Goal: Task Accomplishment & Management: Manage account settings

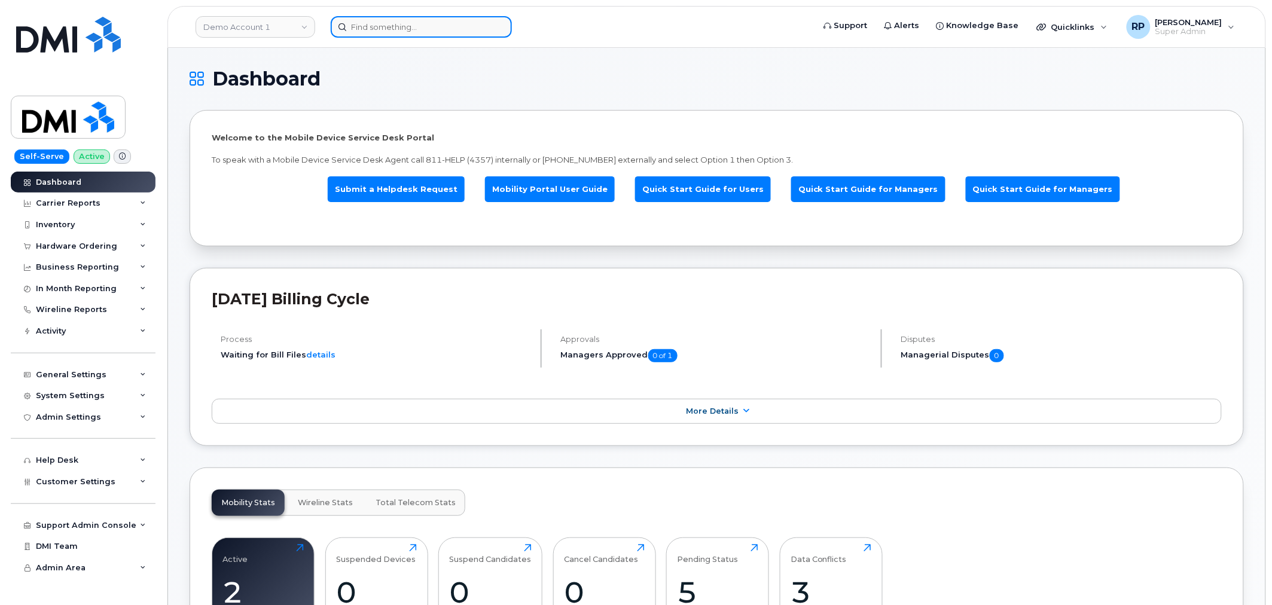
click at [425, 33] on input at bounding box center [421, 27] width 181 height 22
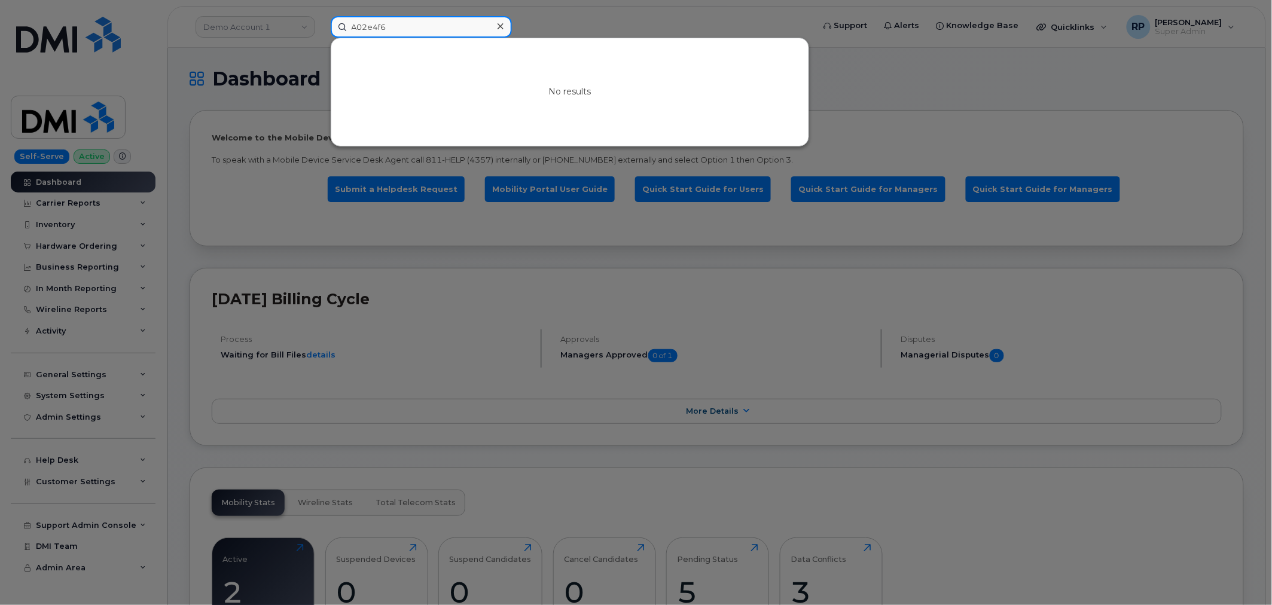
click at [377, 26] on input "A02e4f6" at bounding box center [421, 27] width 181 height 22
drag, startPoint x: 299, startPoint y: 33, endPoint x: 207, endPoint y: 33, distance: 92.1
click at [321, 33] on div "A02e4cf6 No results" at bounding box center [568, 27] width 494 height 22
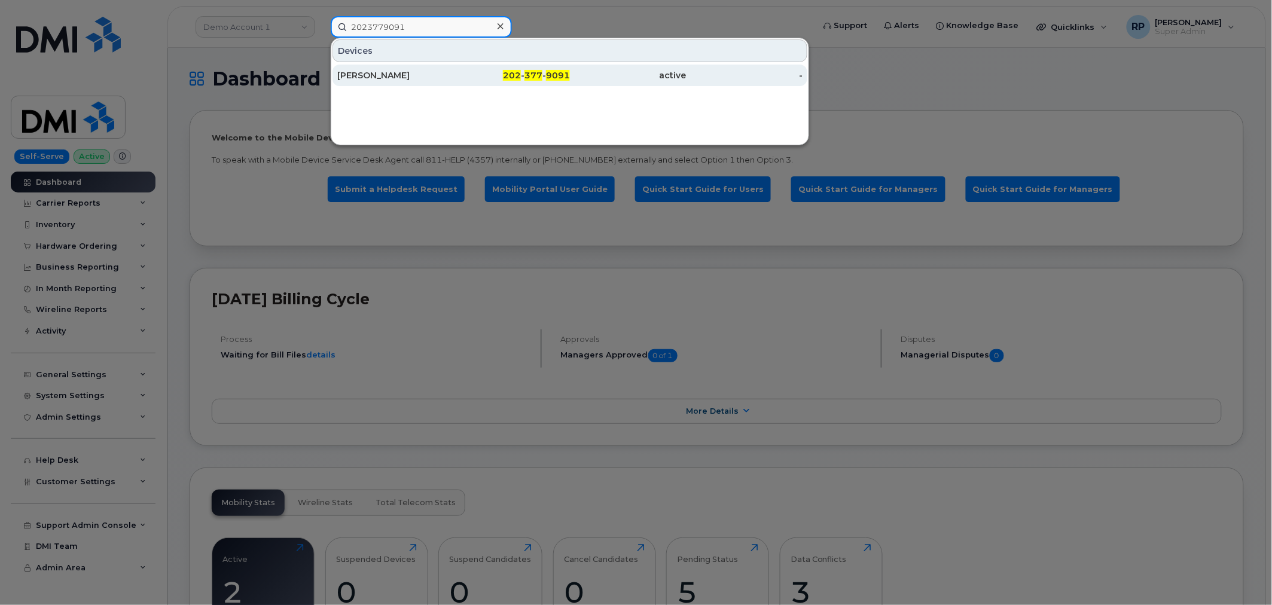
type input "2023779091"
click at [445, 76] on div "HEATHER FINK" at bounding box center [395, 75] width 117 height 12
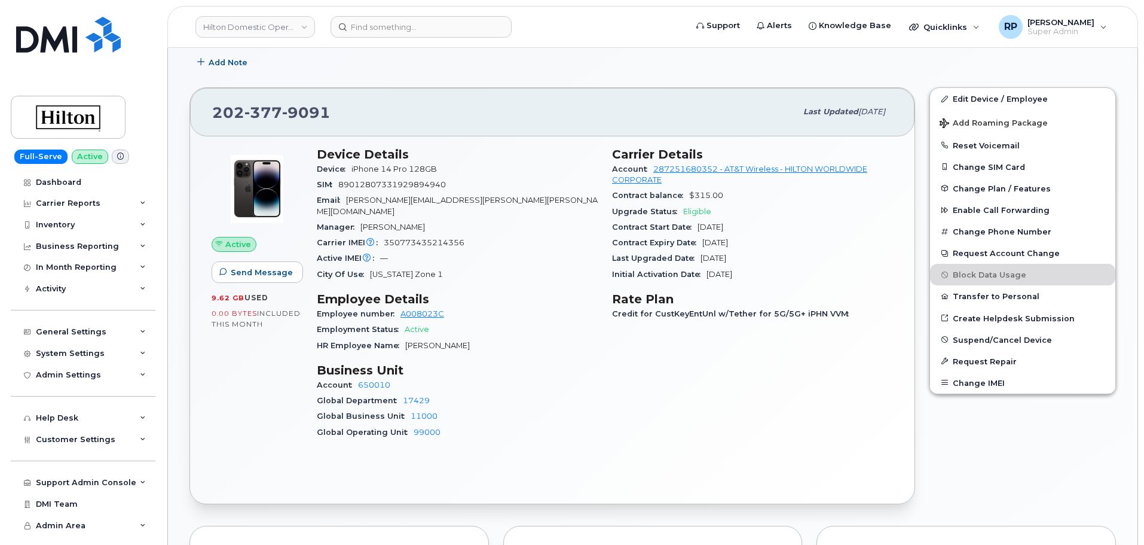
scroll to position [199, 0]
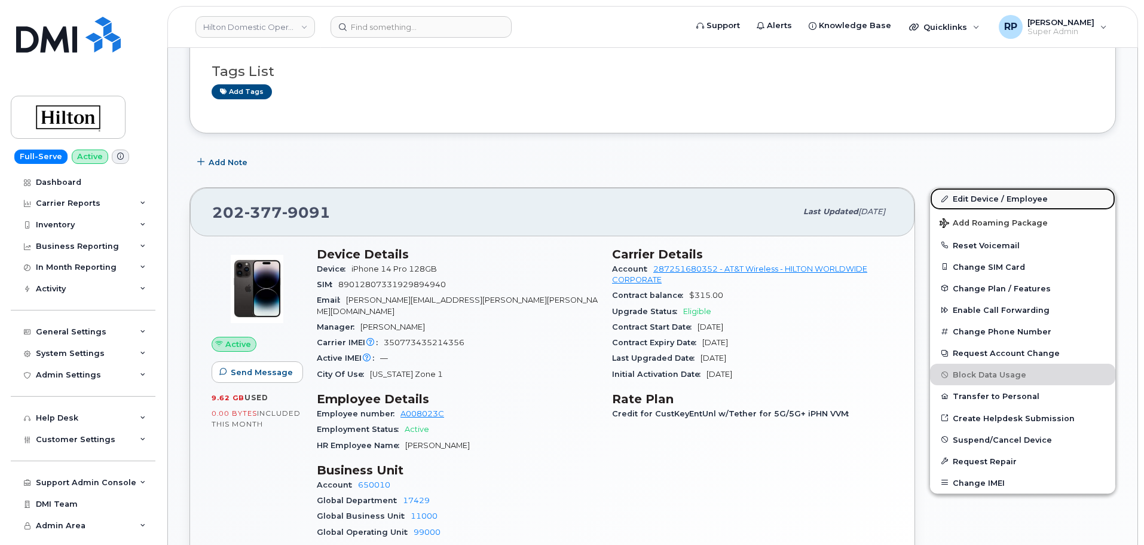
click at [999, 199] on link "Edit Device / Employee" at bounding box center [1022, 199] width 185 height 22
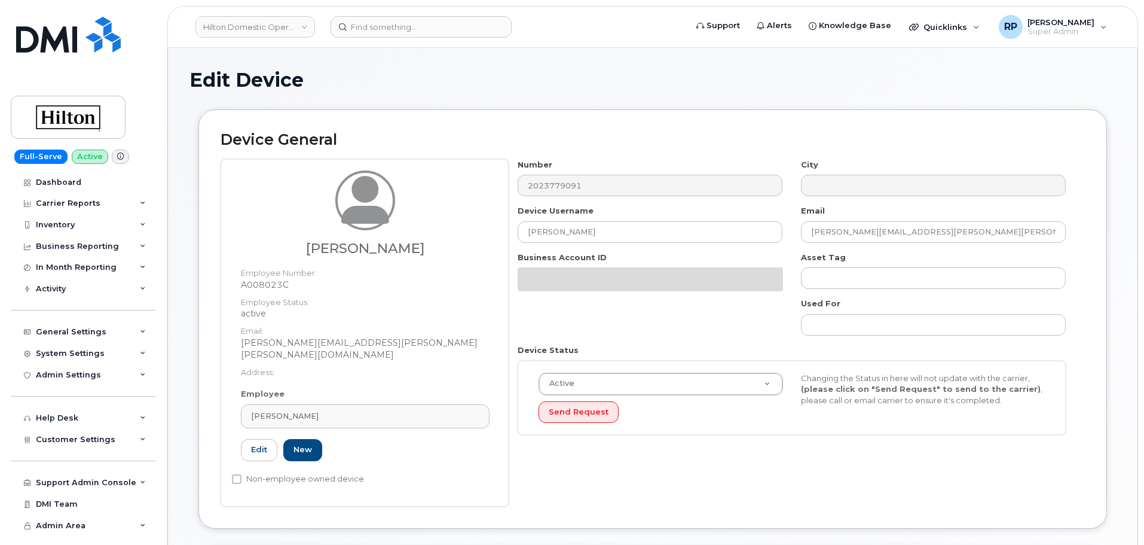
select select "34080332"
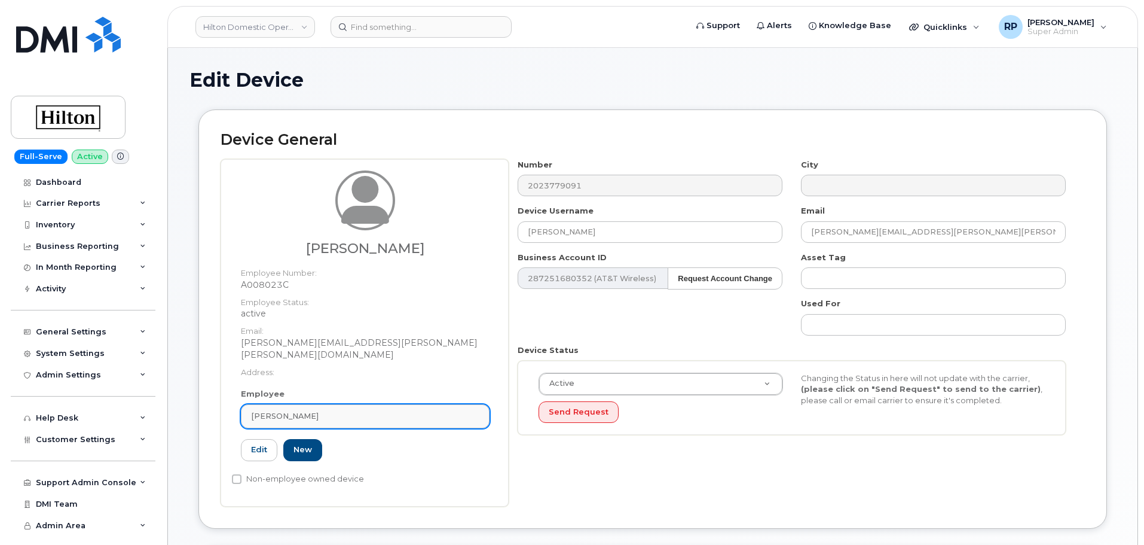
click at [362, 410] on div "[PERSON_NAME]" at bounding box center [365, 415] width 228 height 11
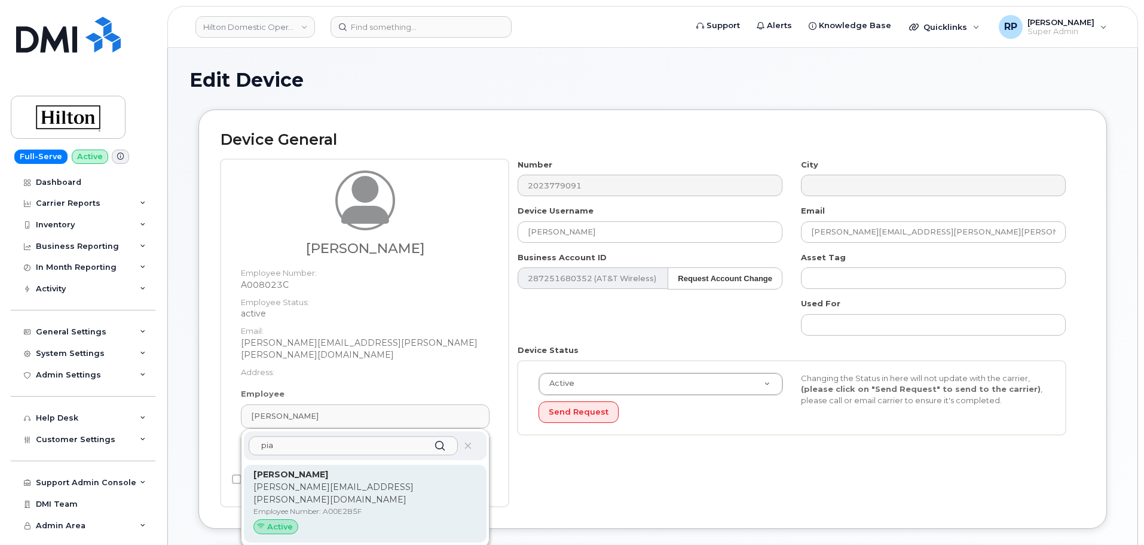
type input "pia"
click at [335, 481] on div "Pia Cho Pia.Cho@hilton.com Employee Number: A00E2B5F Active" at bounding box center [366, 503] width 224 height 71
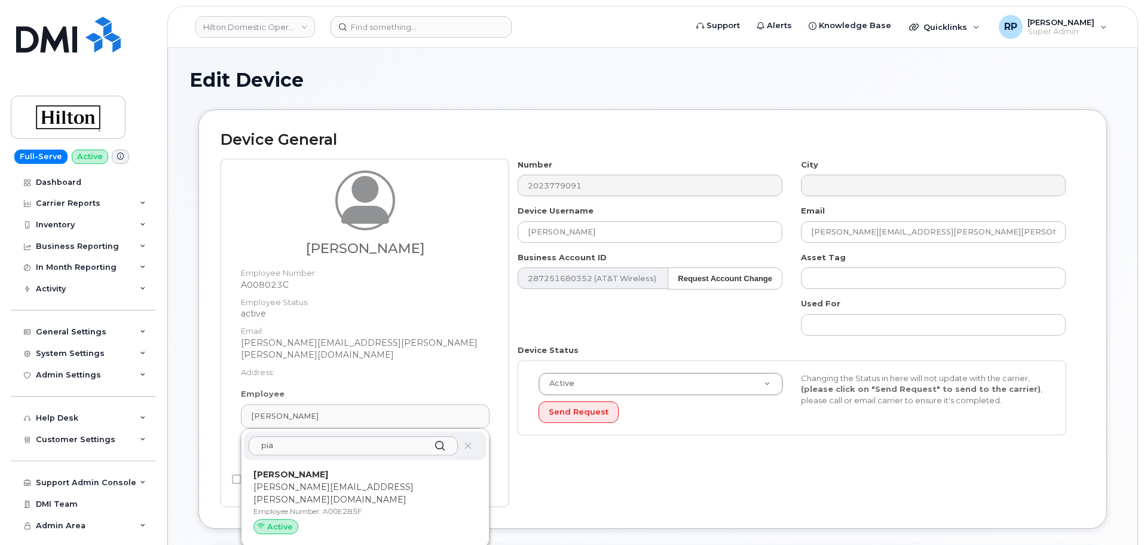
type input "A00E2B5F"
type input "[PERSON_NAME]"
type input "pia.cho@hilton.com"
type input "35678082"
type input "34541922"
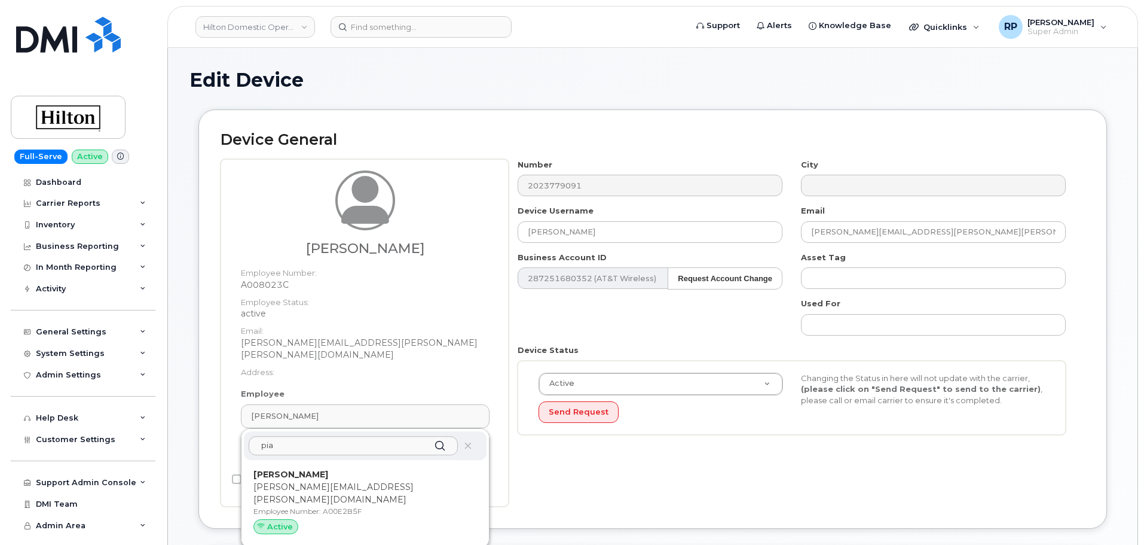
type input "34542222"
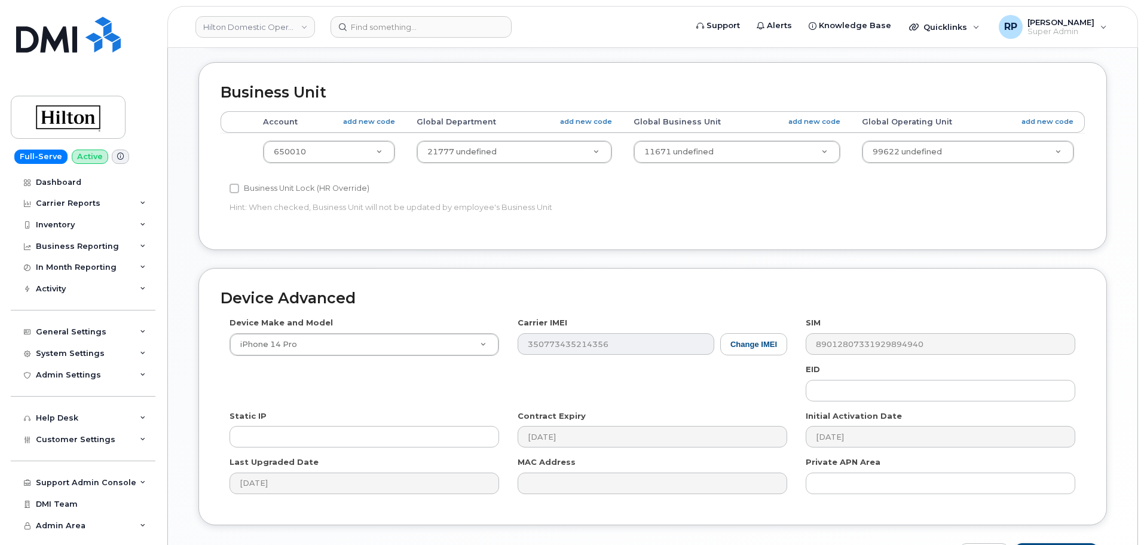
scroll to position [541, 0]
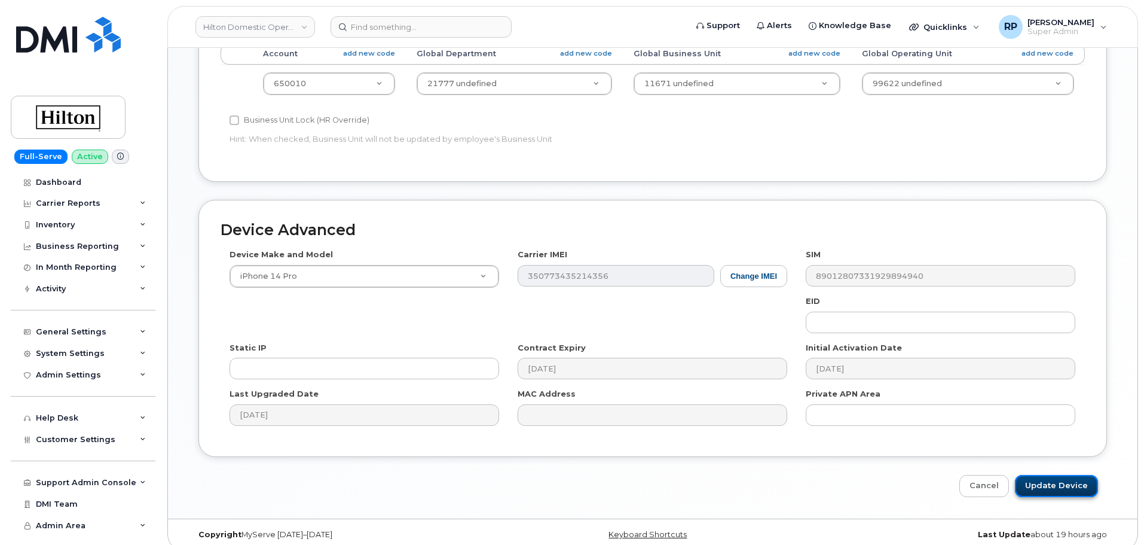
click at [1048, 475] on input "Update Device" at bounding box center [1056, 486] width 83 height 22
type input "Saving..."
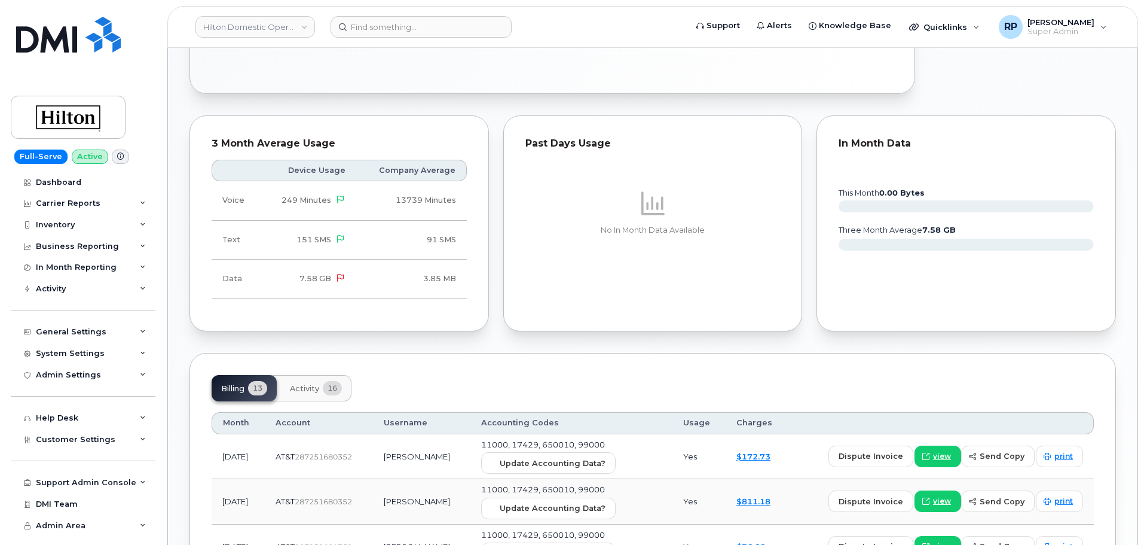
scroll to position [598, 0]
click at [557, 466] on span "Update Accounting Data?" at bounding box center [553, 461] width 106 height 11
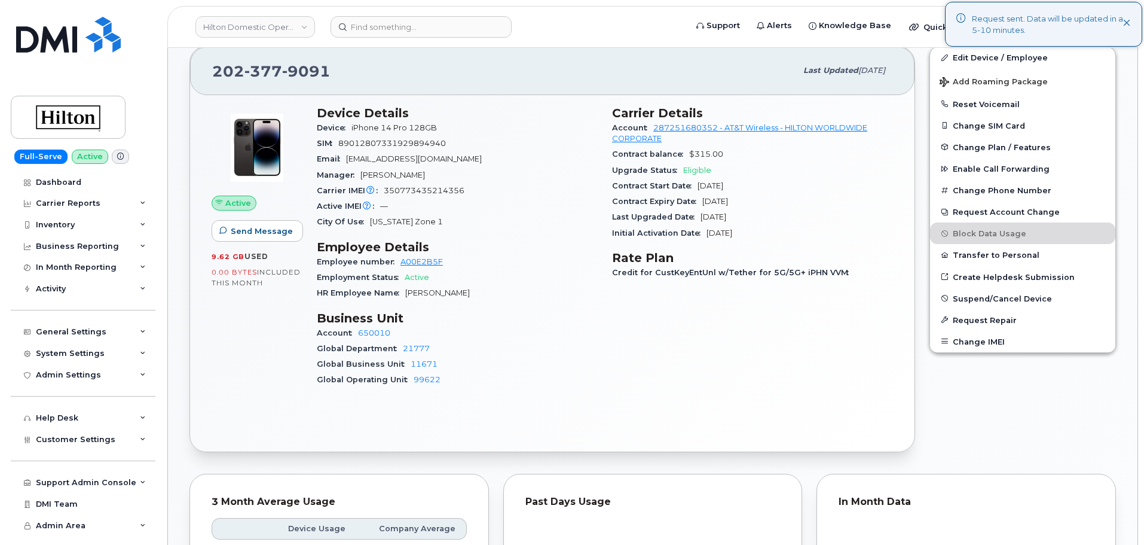
scroll to position [199, 0]
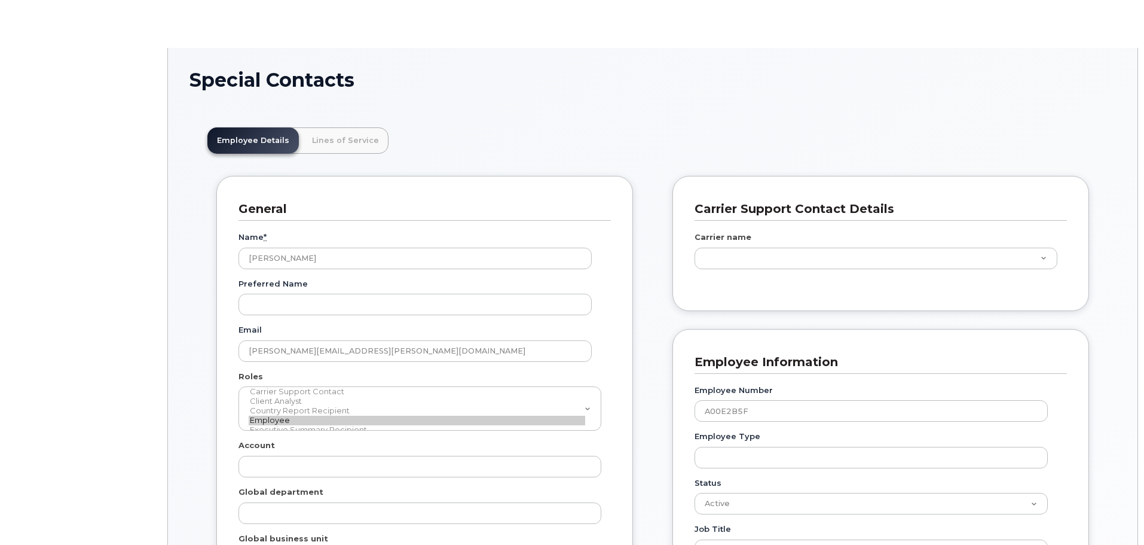
type input "34080332"
type input "35678082"
type input "34541922"
type input "34542222"
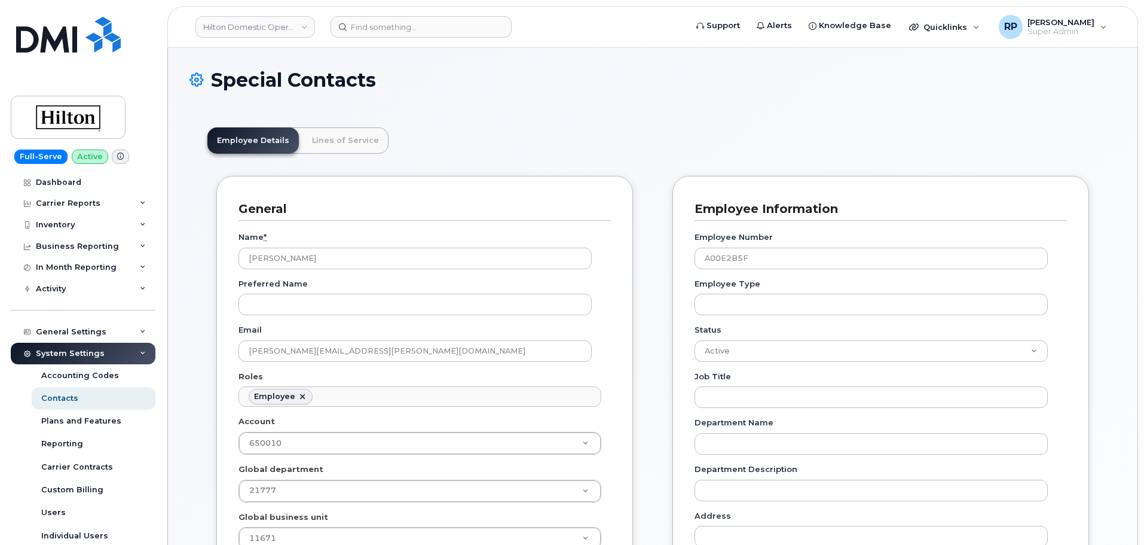
scroll to position [598, 0]
